Goal: Task Accomplishment & Management: Complete application form

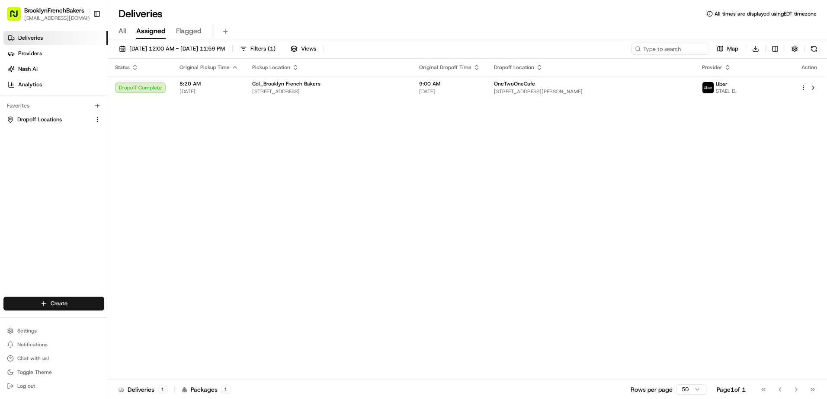
click at [124, 28] on span "All" at bounding box center [121, 31] width 7 height 10
click at [225, 45] on span "08/15/2025 12:00 AM - 08/15/2025 11:59 PM" at bounding box center [177, 49] width 96 height 8
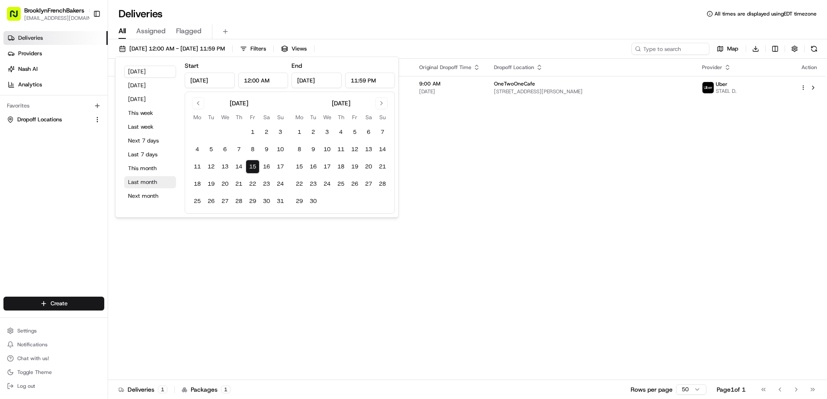
click at [147, 181] on button "Last month" at bounding box center [150, 182] width 52 height 12
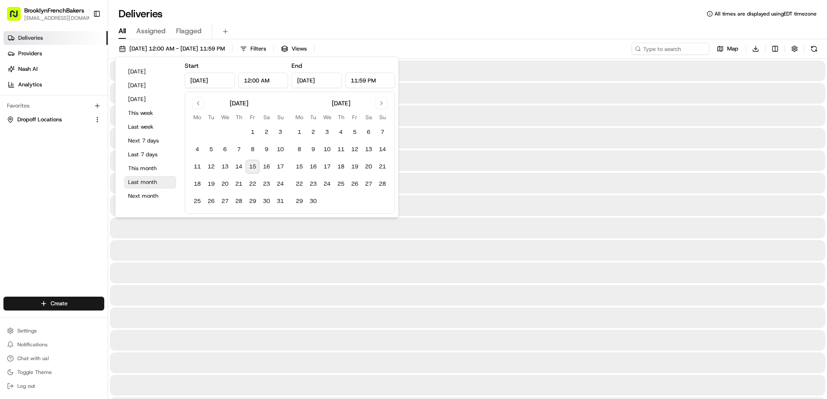
type input "Jul 1, 2025"
type input "Jul 31, 2025"
click at [686, 47] on input at bounding box center [657, 49] width 104 height 12
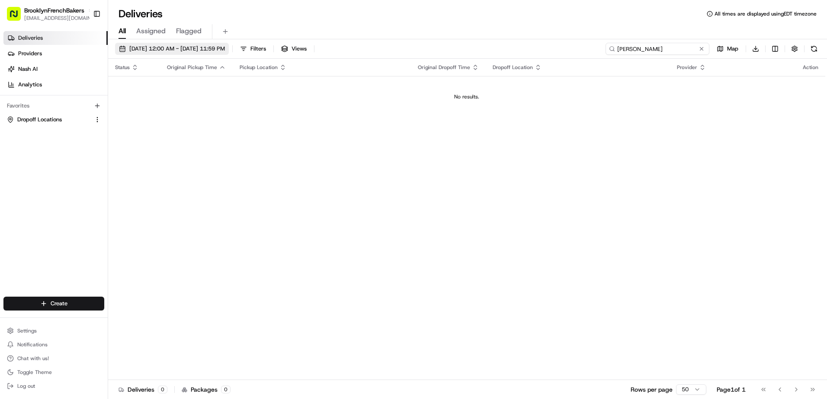
type input "sylvie"
click at [225, 46] on span "07/01/2025 12:00 AM - 07/31/2025 11:59 PM" at bounding box center [177, 49] width 96 height 8
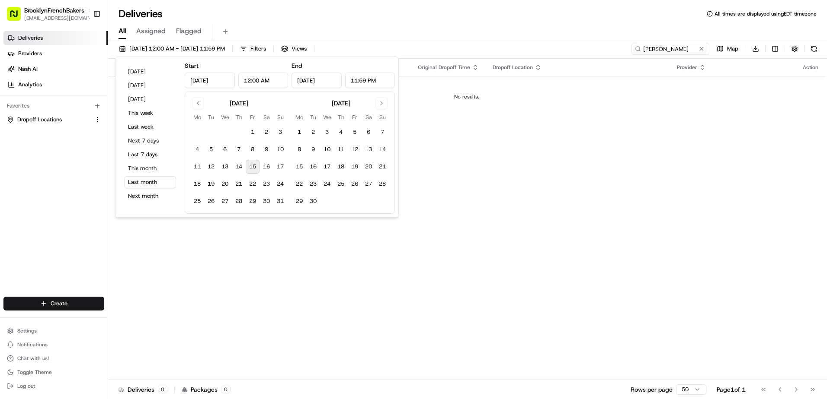
click at [307, 80] on input "Jul 31, 2025" at bounding box center [316, 81] width 50 height 16
click at [254, 166] on button "15" at bounding box center [253, 167] width 14 height 14
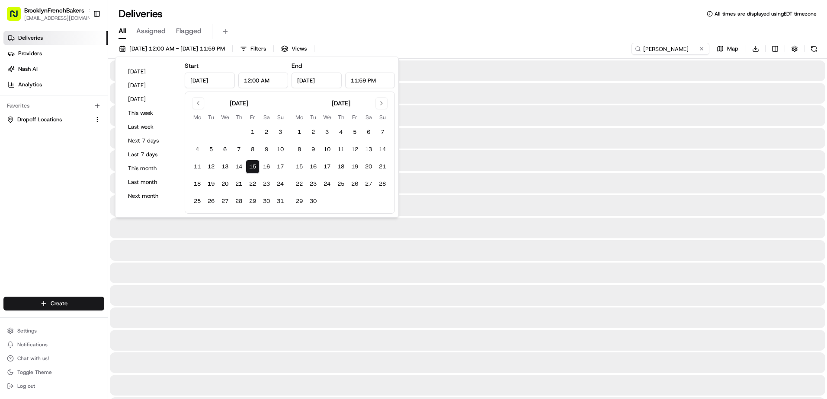
type input "Aug 15, 2025"
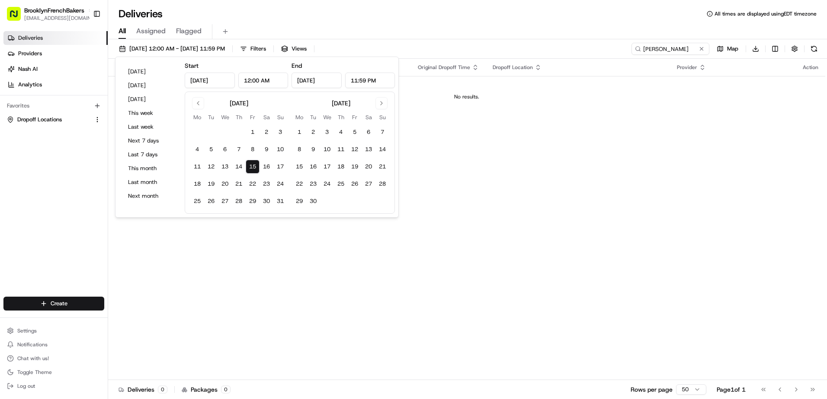
click at [389, 47] on div "08/15/2025 12:00 AM - 08/15/2025 11:59 PM Filters Views sylvie Map Download" at bounding box center [467, 51] width 718 height 16
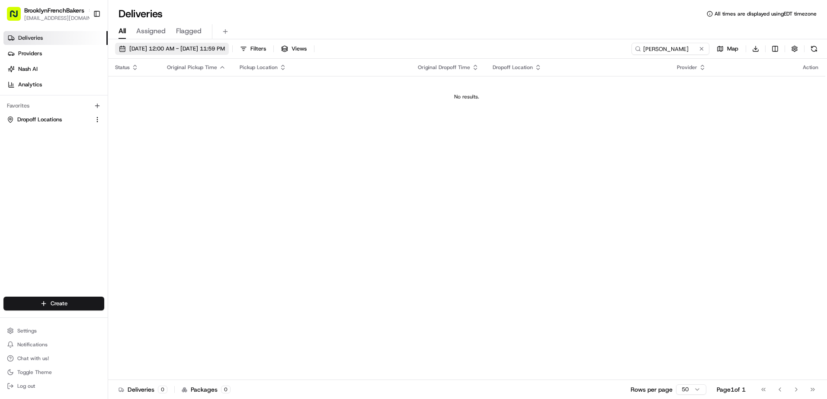
click at [225, 47] on span "08/15/2025 12:00 AM - 08/15/2025 11:59 PM" at bounding box center [177, 49] width 96 height 8
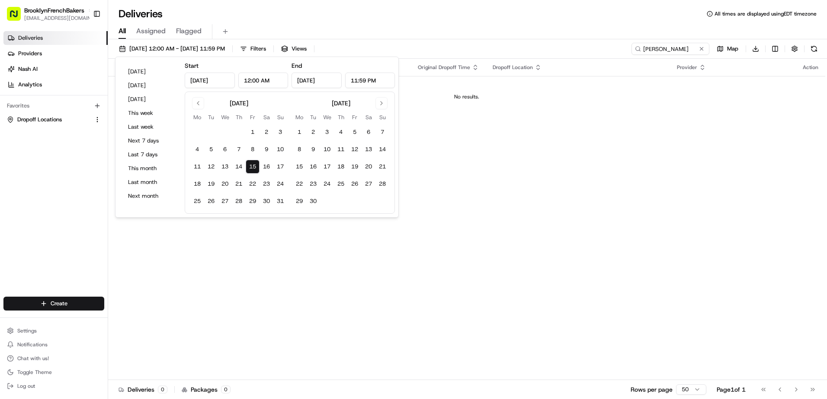
click at [203, 85] on input "Aug 15, 2025" at bounding box center [210, 81] width 50 height 16
click at [197, 102] on button "Go to previous month" at bounding box center [198, 103] width 12 height 12
click at [211, 130] on button "1" at bounding box center [211, 132] width 14 height 14
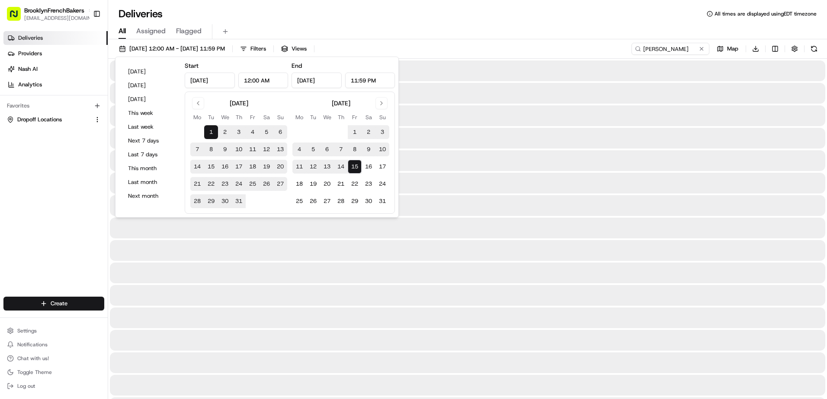
type input "Jul 1, 2025"
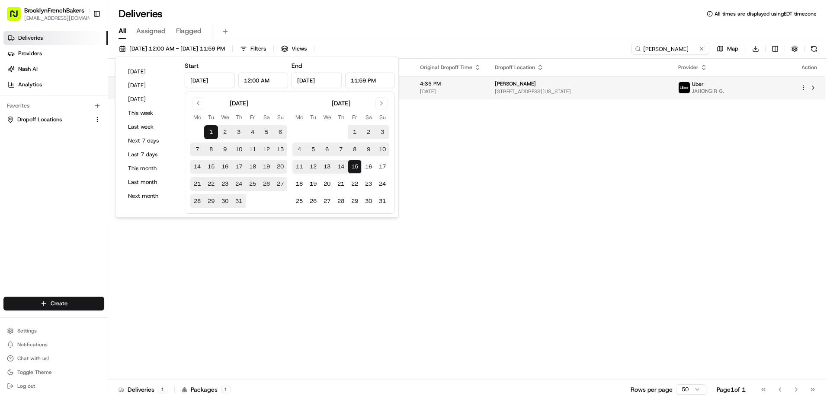
click at [508, 86] on span "Sylvie" at bounding box center [515, 83] width 41 height 7
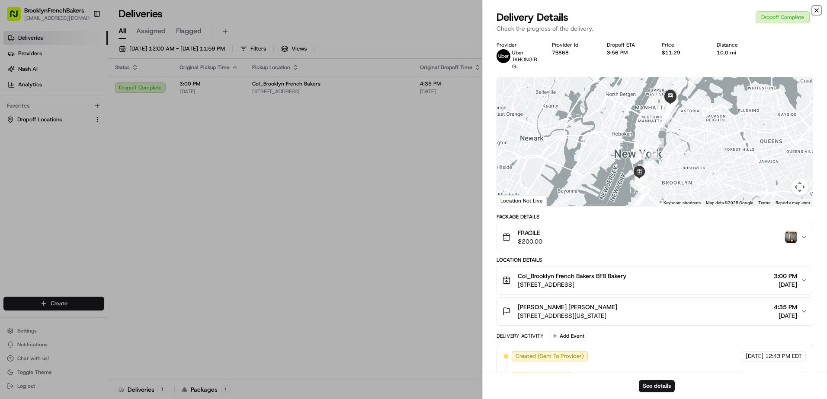
click at [814, 12] on icon "button" at bounding box center [816, 10] width 7 height 7
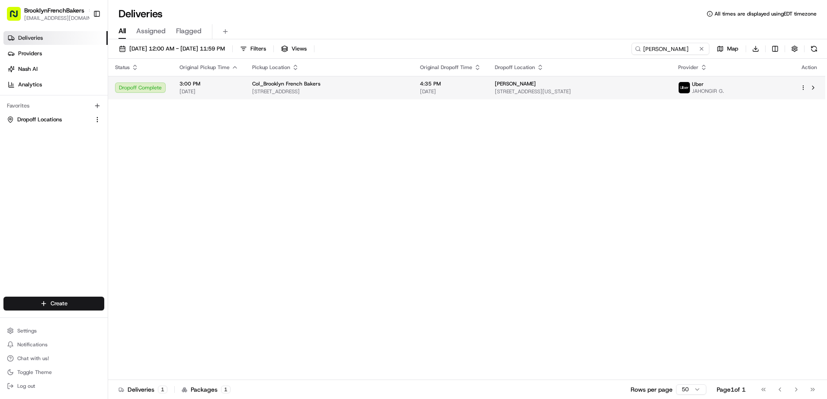
click at [802, 86] on html "BrooklynFrenchBakers contact@brooklynfrenchbakers.com Toggle Sidebar Deliveries…" at bounding box center [413, 199] width 827 height 399
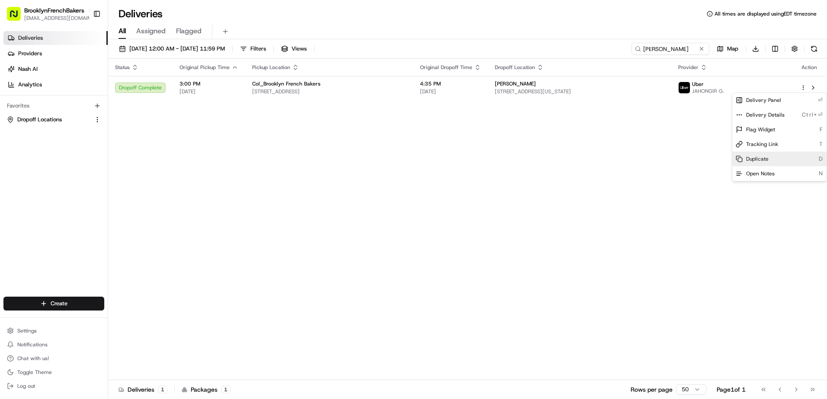
click at [760, 156] on span "Duplicate" at bounding box center [757, 159] width 22 height 7
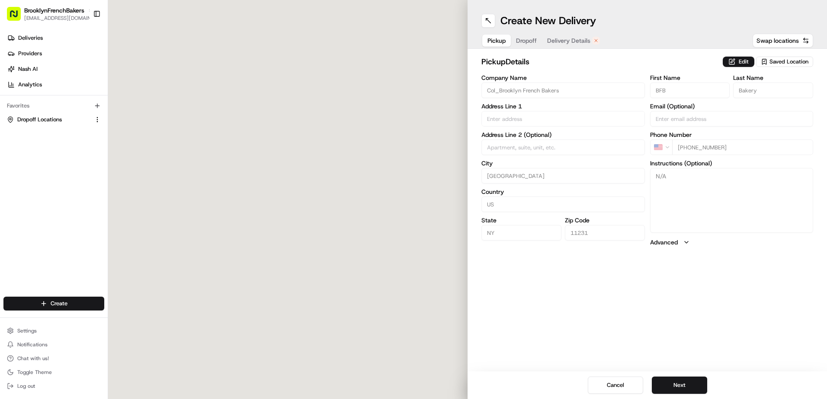
type input "[STREET_ADDRESS]"
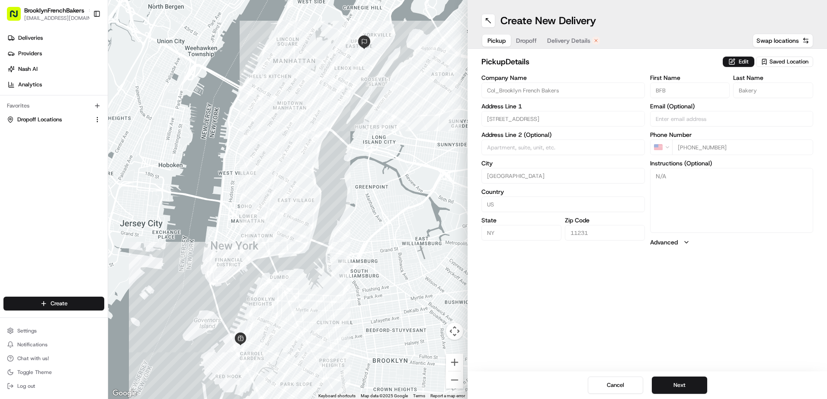
click at [566, 35] on button "Delivery Details" at bounding box center [573, 41] width 63 height 12
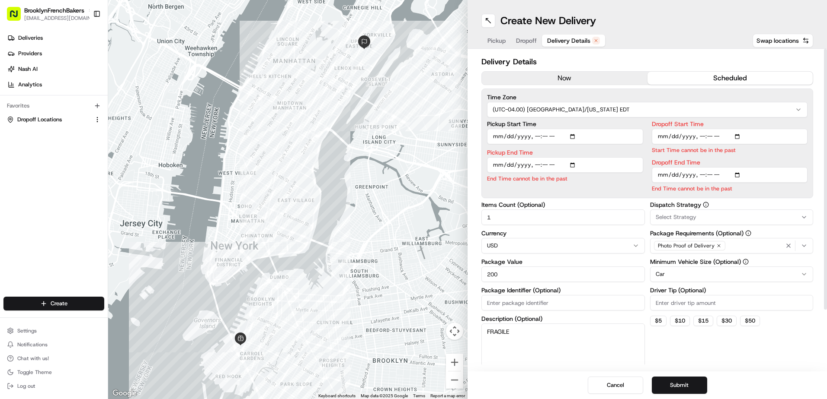
click at [574, 137] on input "Pickup Start Time" at bounding box center [565, 137] width 156 height 16
type input "[DATE]T15:00"
click at [672, 136] on input "Dropoff Start Time" at bounding box center [729, 137] width 156 height 16
type input "[DATE]T16:00"
click at [673, 176] on input "Dropoff End Time" at bounding box center [729, 175] width 156 height 16
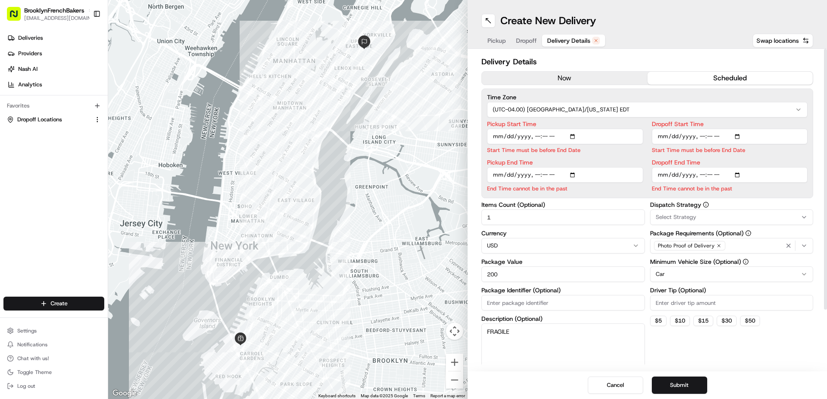
type input "[DATE]T16:35"
click at [507, 175] on input "Pickup End Time" at bounding box center [565, 175] width 156 height 16
type input "[DATE]T15:30"
click at [629, 58] on h2 "Delivery Details" at bounding box center [647, 62] width 332 height 12
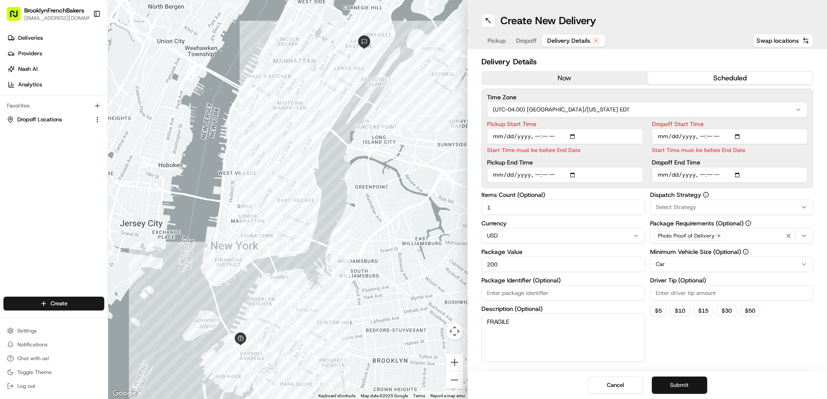
click at [671, 389] on button "Submit" at bounding box center [678, 385] width 55 height 17
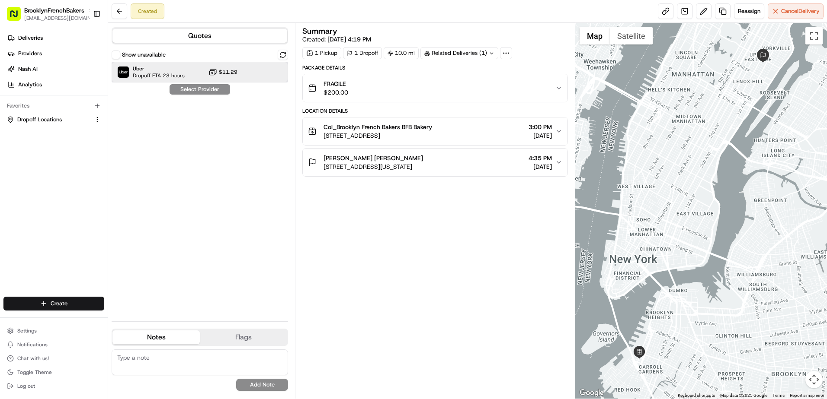
click at [150, 67] on span "Uber" at bounding box center [159, 68] width 52 height 7
click at [203, 89] on button "Assign Provider" at bounding box center [199, 89] width 61 height 10
